Goal: Information Seeking & Learning: Check status

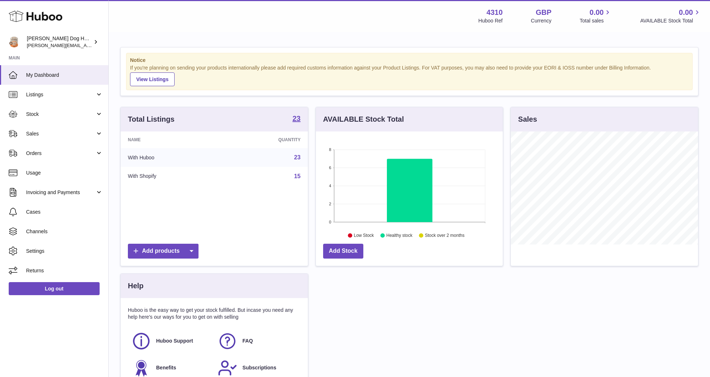
scroll to position [113, 187]
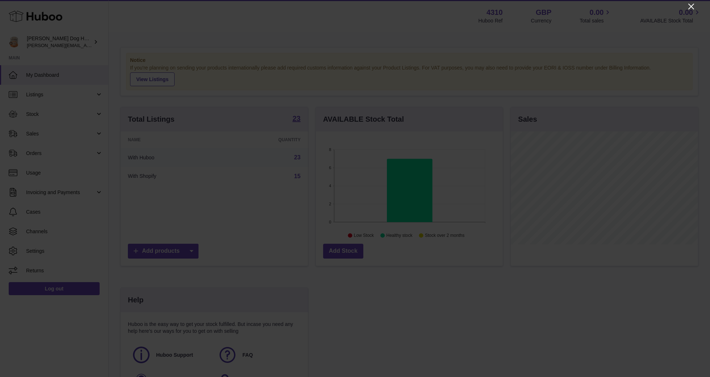
click at [688, 7] on icon "Close" at bounding box center [691, 6] width 9 height 9
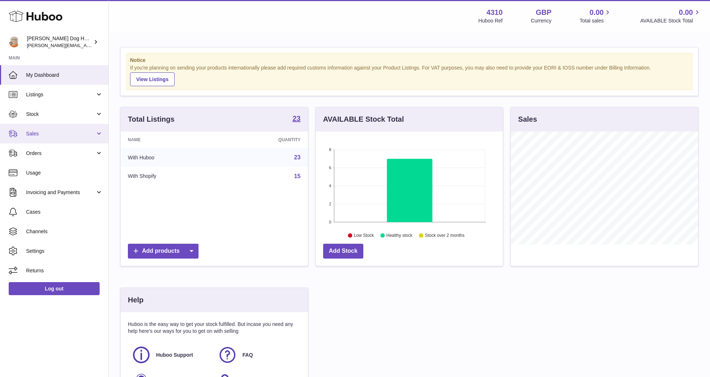
click at [70, 137] on link "Sales" at bounding box center [54, 134] width 108 height 20
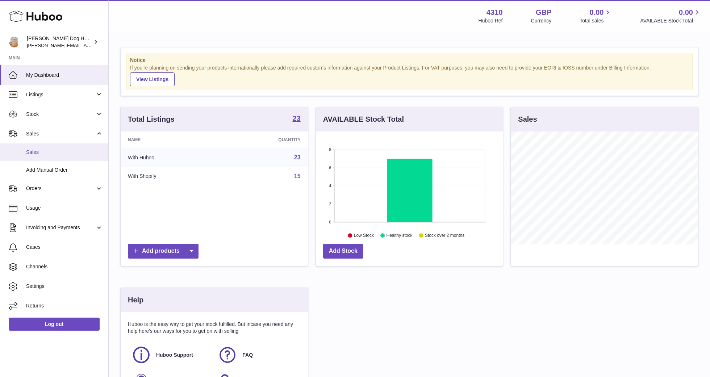
click at [62, 151] on span "Sales" at bounding box center [64, 152] width 77 height 7
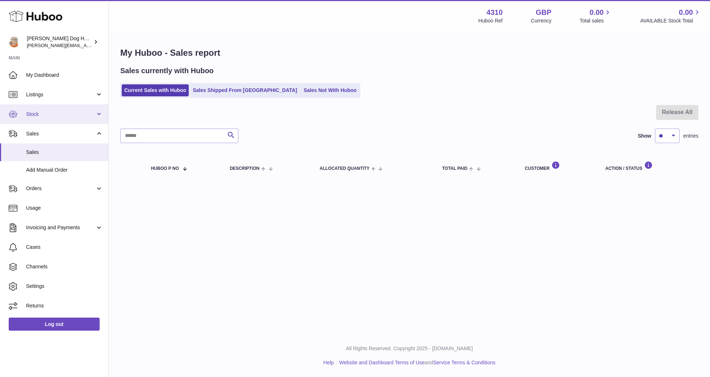
click at [28, 114] on span "Stock" at bounding box center [60, 114] width 69 height 7
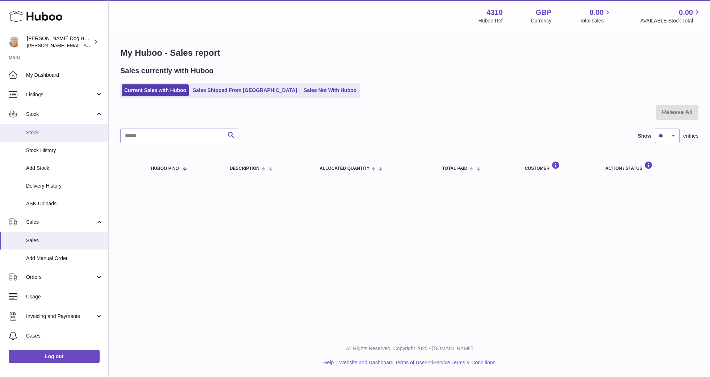
click at [28, 131] on span "Stock" at bounding box center [64, 132] width 77 height 7
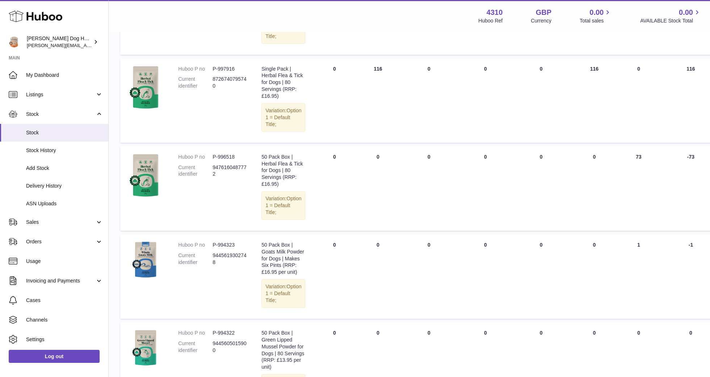
scroll to position [666, 0]
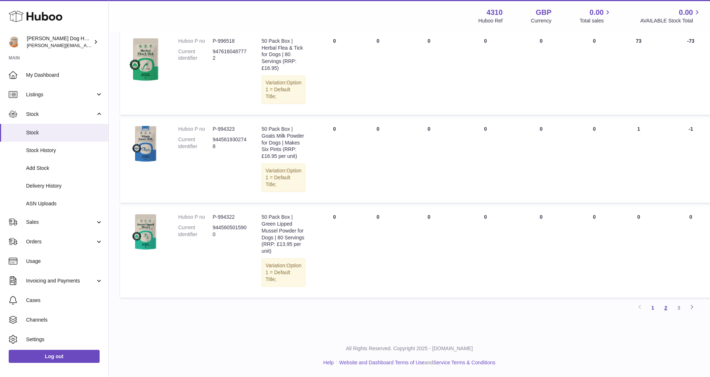
click at [663, 306] on link "2" at bounding box center [665, 307] width 13 height 13
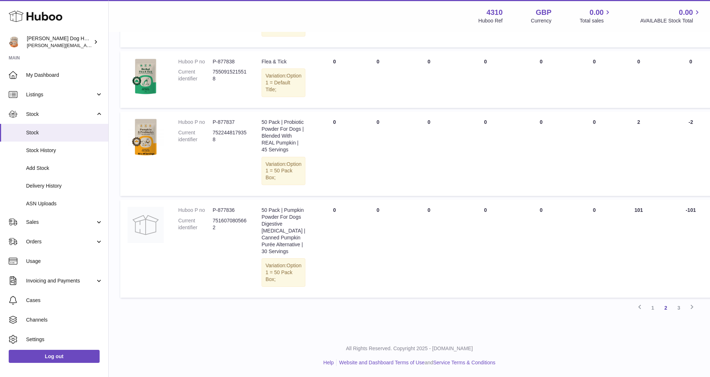
scroll to position [664, 0]
click at [675, 314] on link "3" at bounding box center [678, 307] width 13 height 13
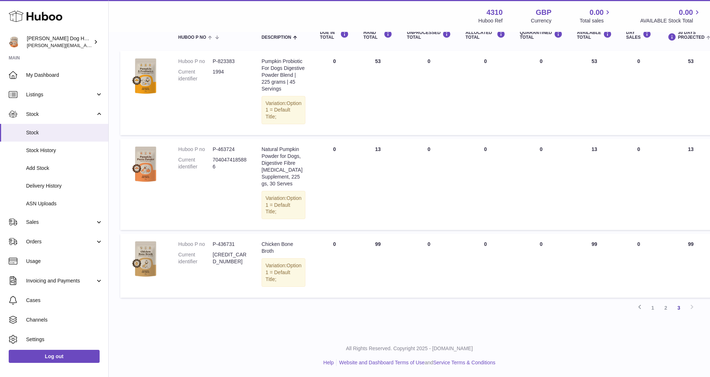
scroll to position [113, 0]
click at [650, 308] on link "1" at bounding box center [652, 307] width 13 height 13
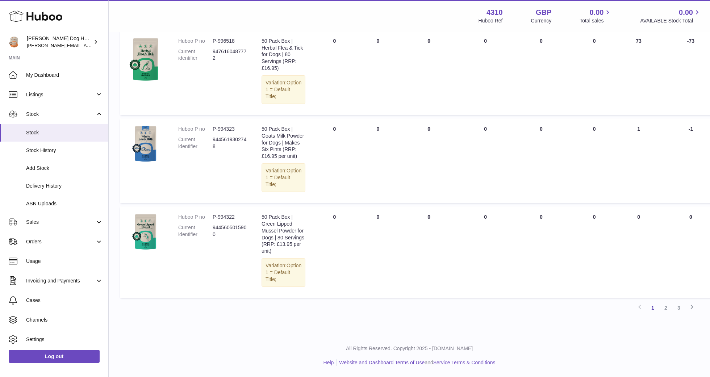
scroll to position [661, 0]
click at [667, 311] on link "2" at bounding box center [665, 307] width 13 height 13
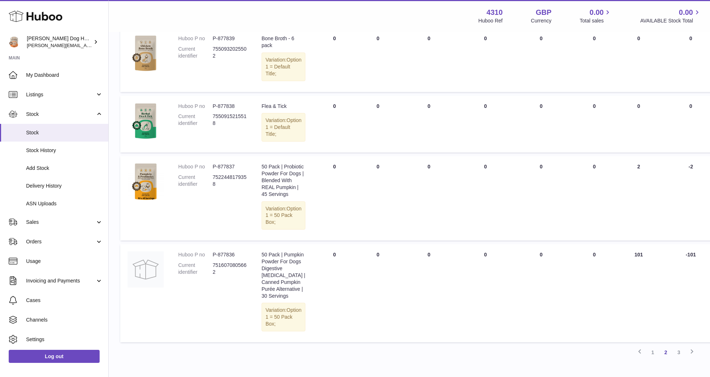
scroll to position [703, 0]
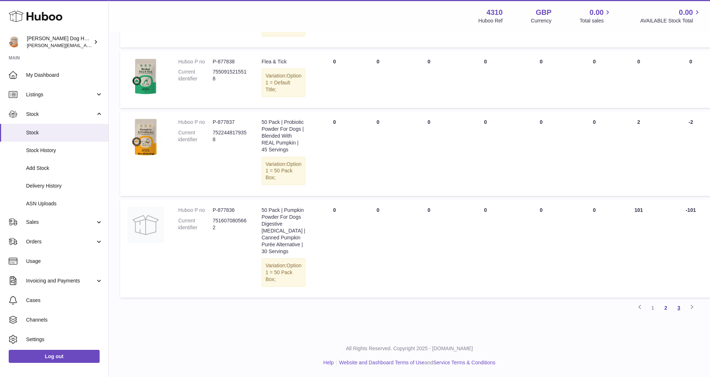
click at [679, 309] on link "3" at bounding box center [678, 307] width 13 height 13
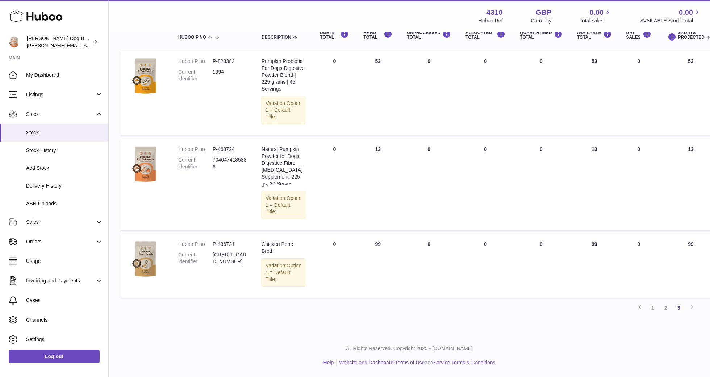
scroll to position [113, 0]
click at [649, 311] on link "1" at bounding box center [652, 307] width 13 height 13
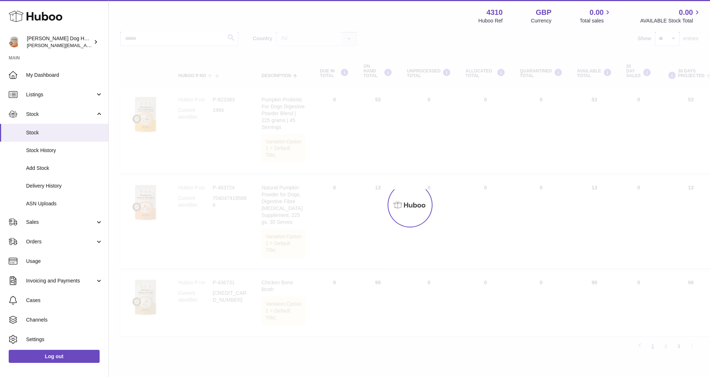
scroll to position [33, 0]
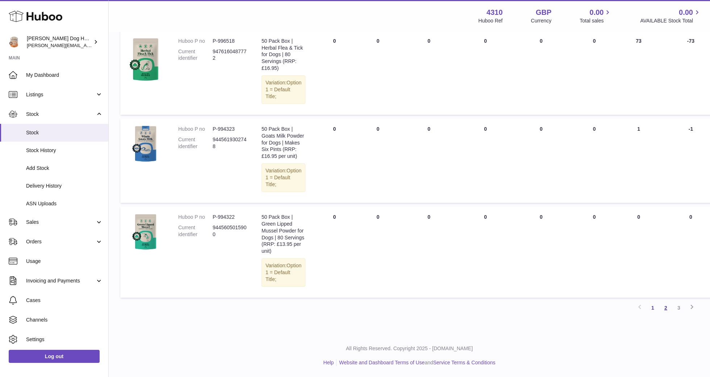
click at [664, 309] on link "2" at bounding box center [665, 307] width 13 height 13
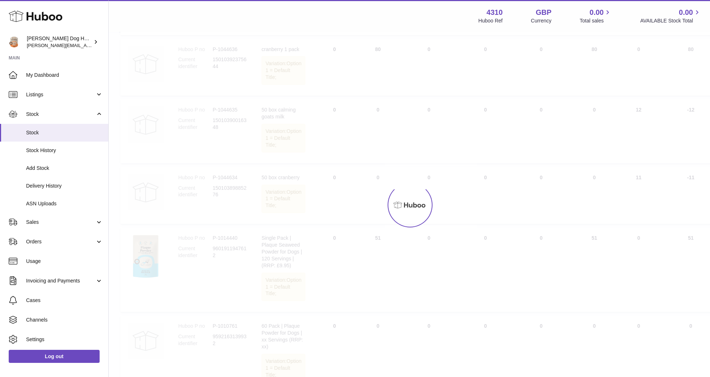
scroll to position [33, 0]
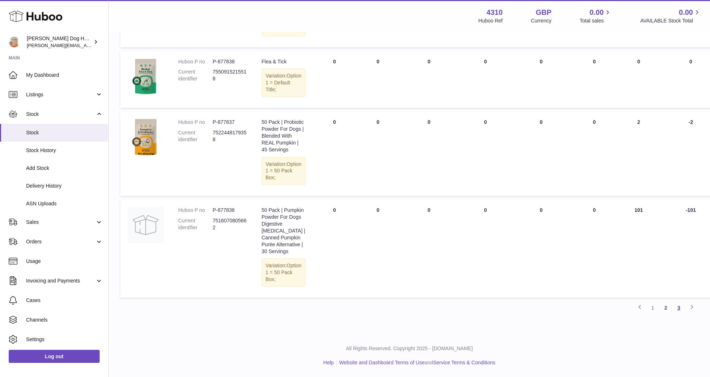
click at [676, 308] on link "3" at bounding box center [678, 307] width 13 height 13
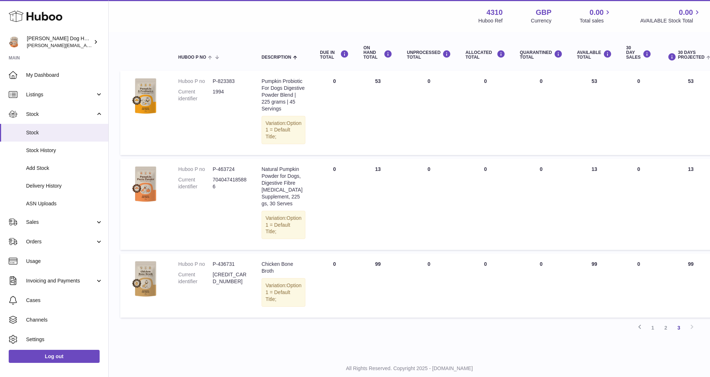
scroll to position [113, 0]
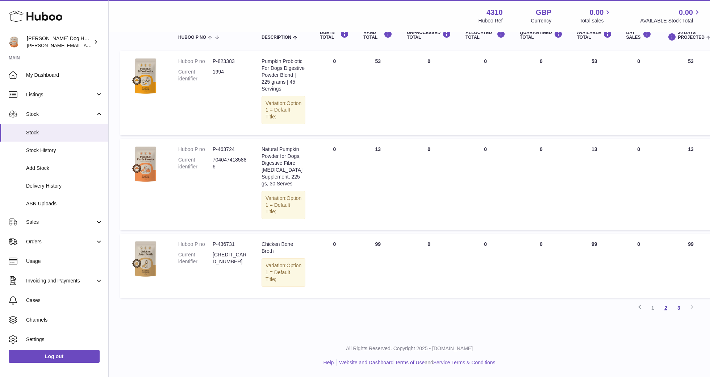
click at [665, 309] on link "2" at bounding box center [665, 307] width 13 height 13
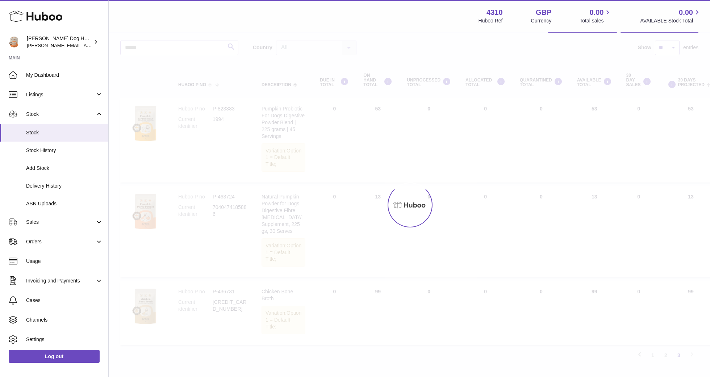
scroll to position [33, 0]
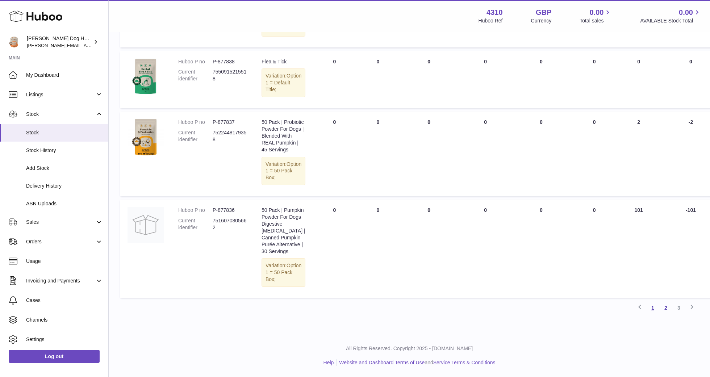
click at [655, 311] on link "1" at bounding box center [652, 307] width 13 height 13
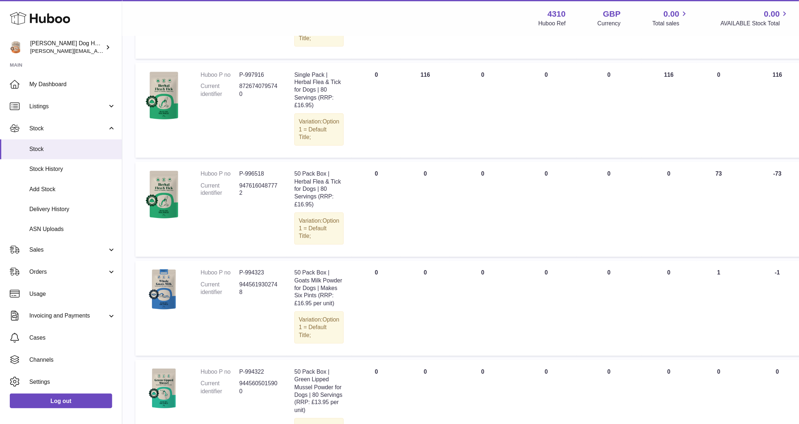
scroll to position [514, 0]
